Goal: Information Seeking & Learning: Learn about a topic

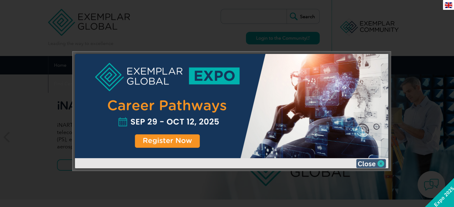
click at [375, 162] on img at bounding box center [371, 163] width 30 height 9
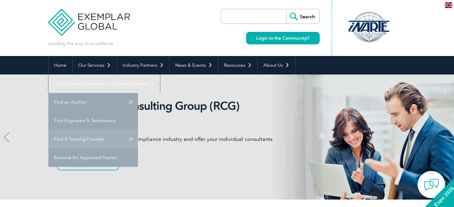
click at [138, 130] on link "Find A Training Provider" at bounding box center [93, 139] width 90 height 19
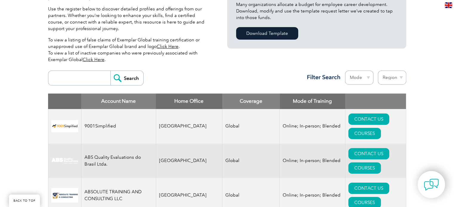
scroll to position [209, 0]
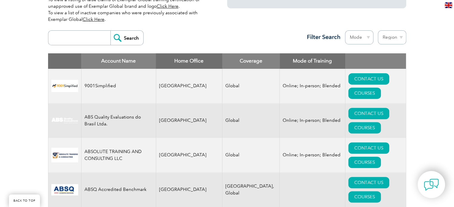
click at [85, 41] on input "search" at bounding box center [80, 38] width 59 height 14
type input "[GEOGRAPHIC_DATA]"
click at [110, 31] on input "Search" at bounding box center [126, 38] width 33 height 14
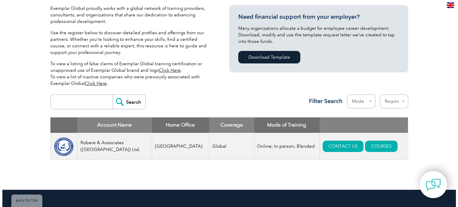
scroll to position [209, 0]
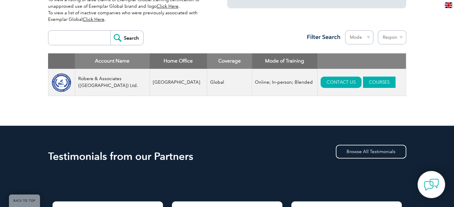
click at [367, 83] on link "COURSES" at bounding box center [379, 82] width 33 height 11
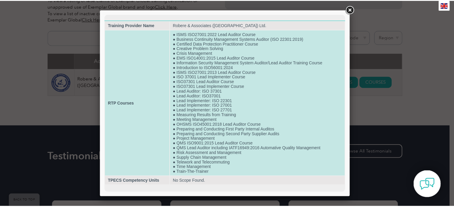
scroll to position [0, 0]
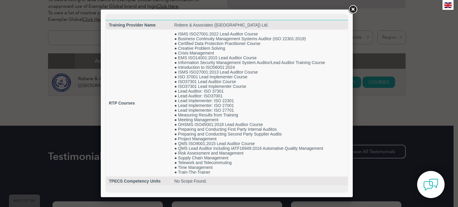
click at [353, 7] on link at bounding box center [353, 9] width 11 height 11
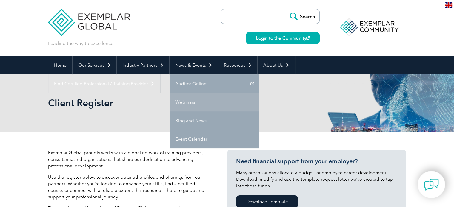
click at [192, 104] on link "Webinars" at bounding box center [215, 102] width 90 height 19
